Goal: Task Accomplishment & Management: Complete application form

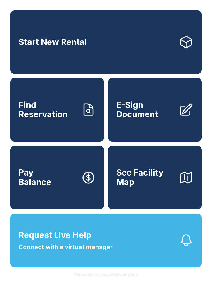
click at [157, 116] on span "E-Sign Document" at bounding box center [145, 110] width 58 height 19
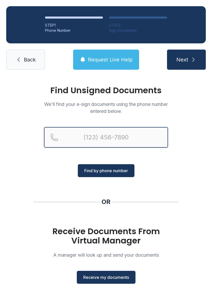
click at [126, 137] on input "Reservation phone number" at bounding box center [106, 137] width 124 height 21
type input "("
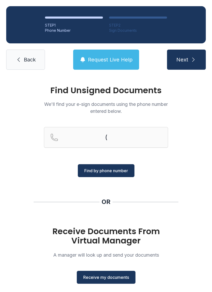
click at [24, 57] on span "Back" at bounding box center [30, 59] width 12 height 7
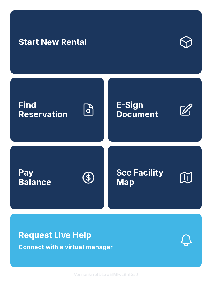
click at [145, 119] on span "E-Sign Document" at bounding box center [145, 110] width 58 height 19
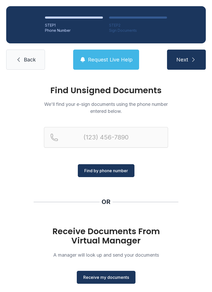
click at [105, 276] on span "Receive my documents" at bounding box center [106, 277] width 46 height 6
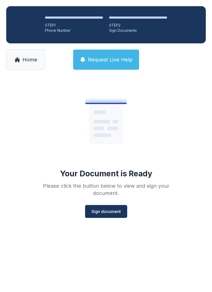
click at [103, 211] on span "Sign document" at bounding box center [105, 212] width 29 height 6
click at [22, 58] on link "Home" at bounding box center [25, 60] width 39 height 20
